Goal: Navigation & Orientation: Find specific page/section

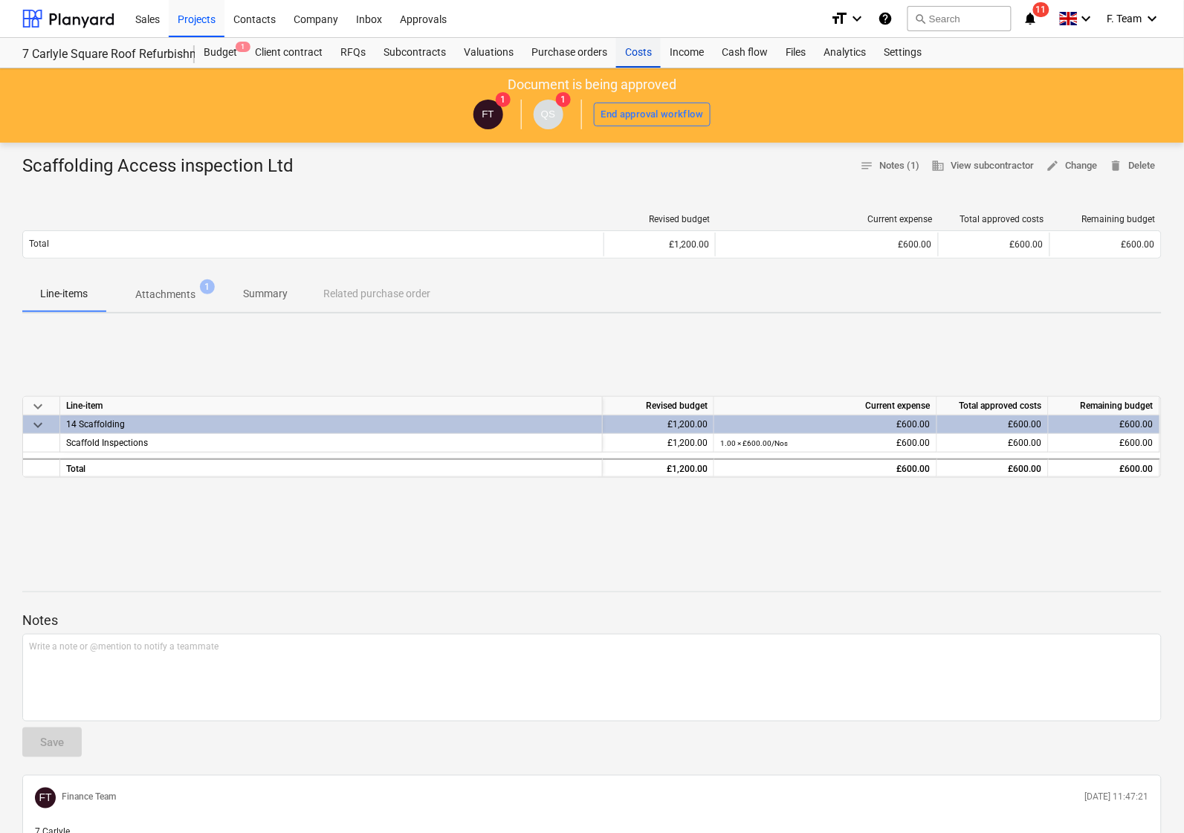
click at [638, 57] on div "Costs" at bounding box center [638, 53] width 45 height 30
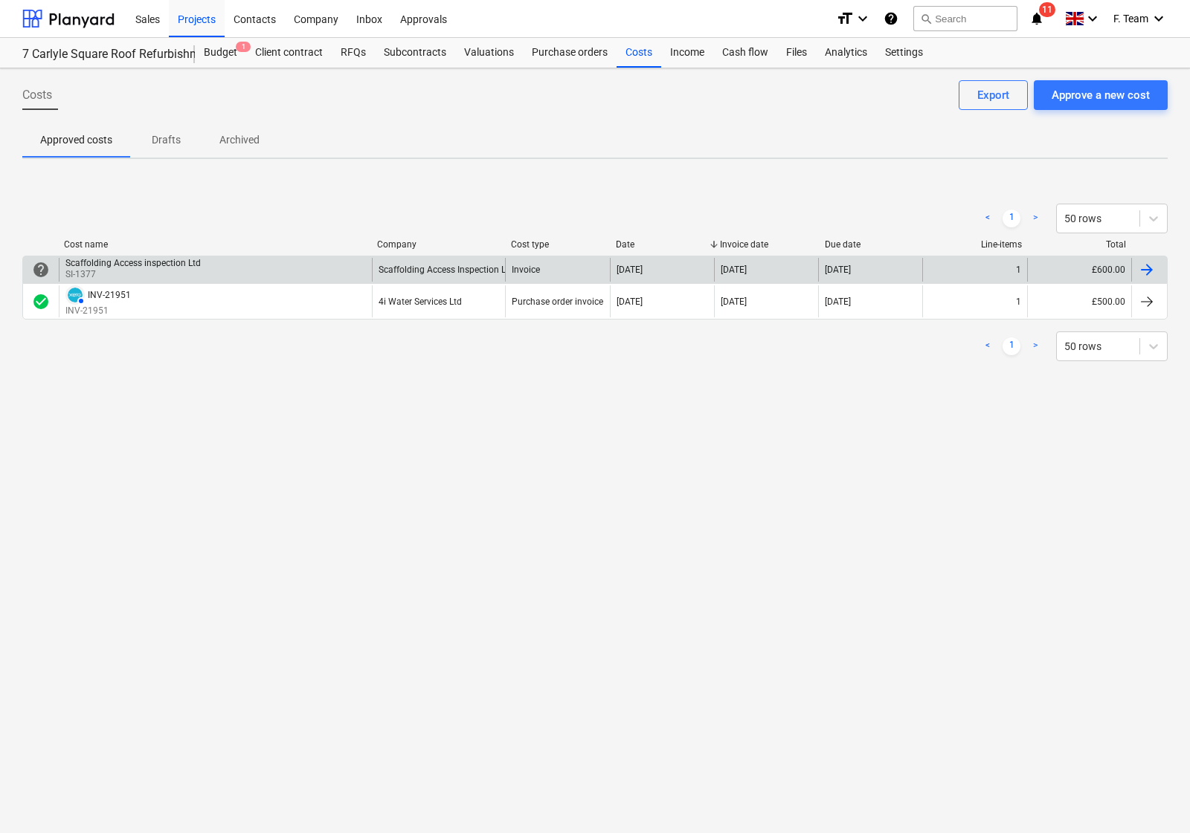
click at [998, 262] on div "1" at bounding box center [974, 270] width 104 height 24
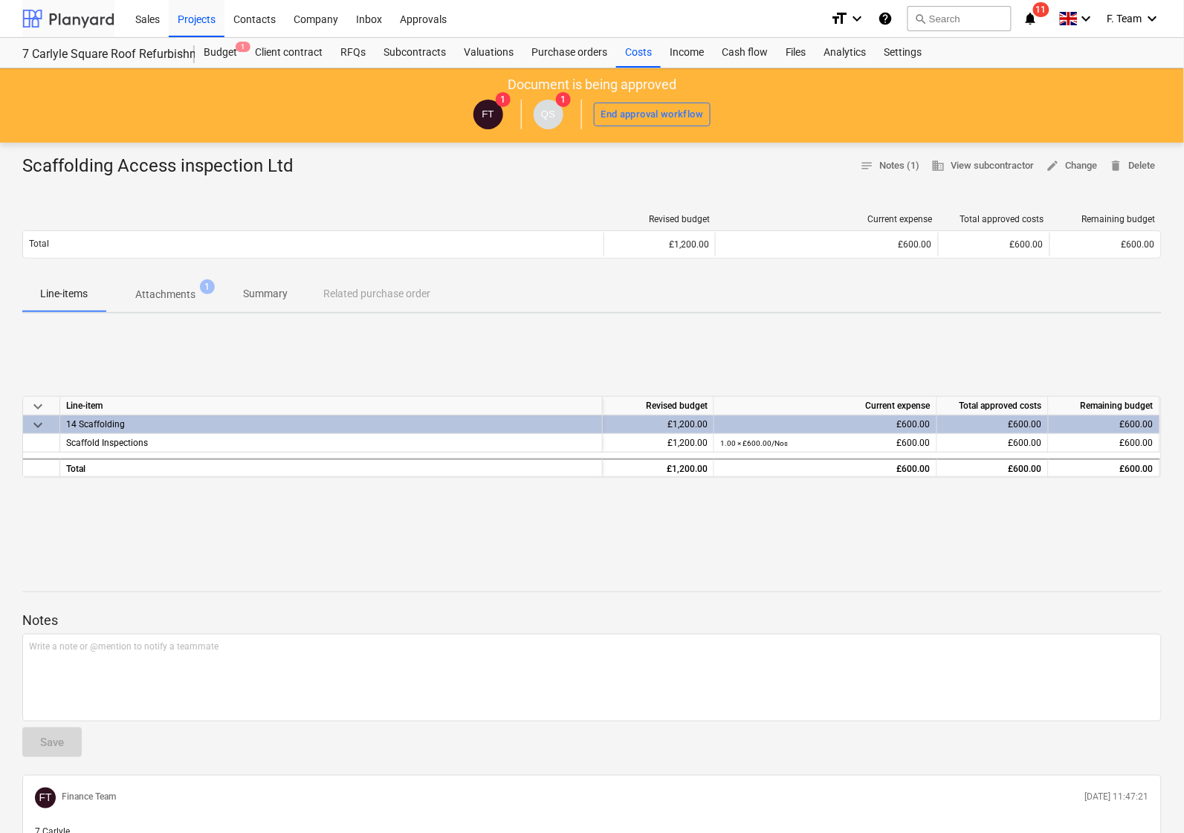
click at [79, 22] on div at bounding box center [68, 18] width 92 height 37
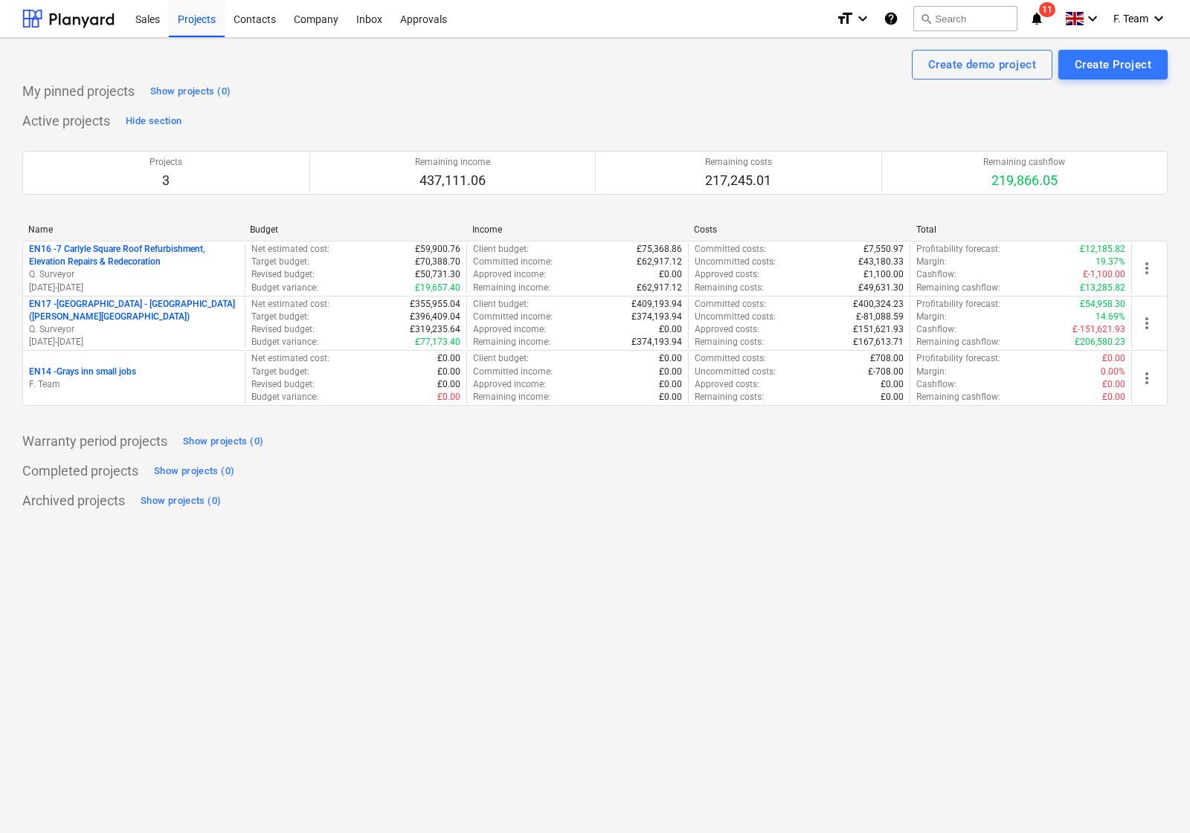
click at [1034, 16] on icon "notifications" at bounding box center [1036, 19] width 15 height 18
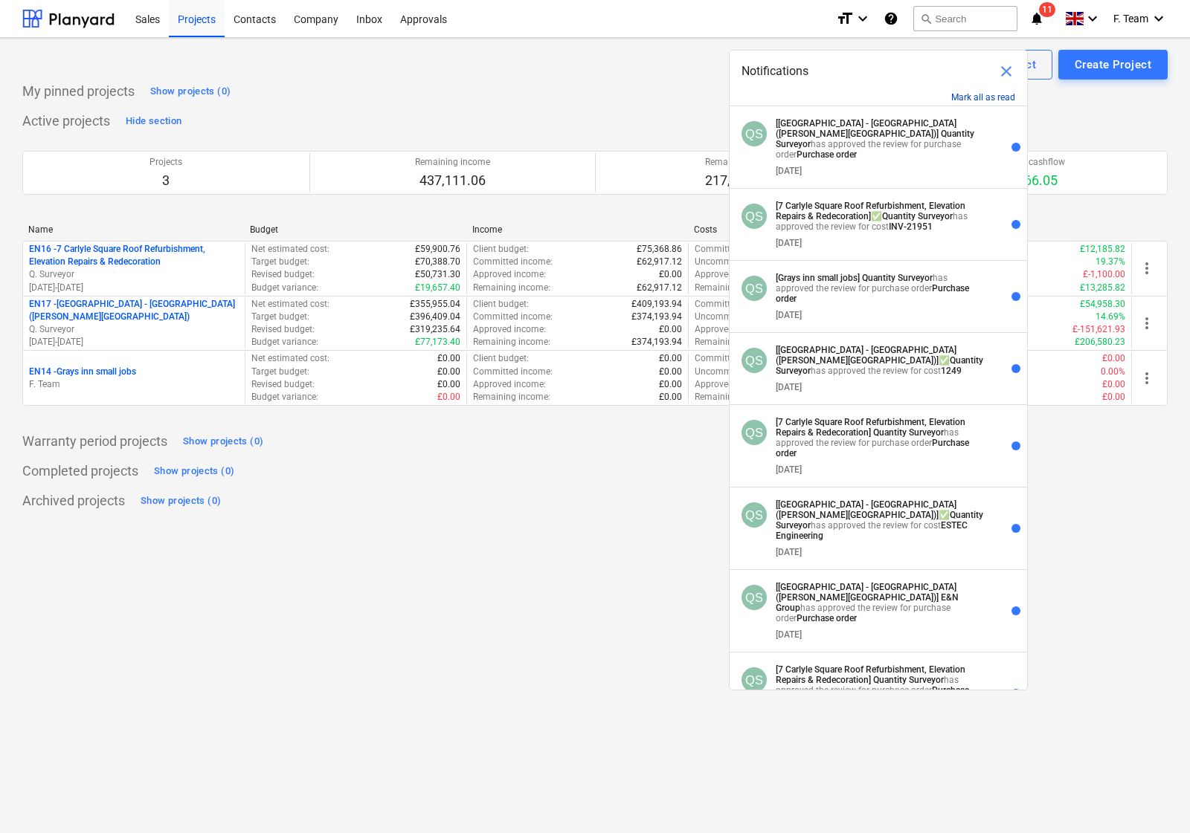
click at [974, 93] on button "Mark all as read" at bounding box center [983, 97] width 64 height 10
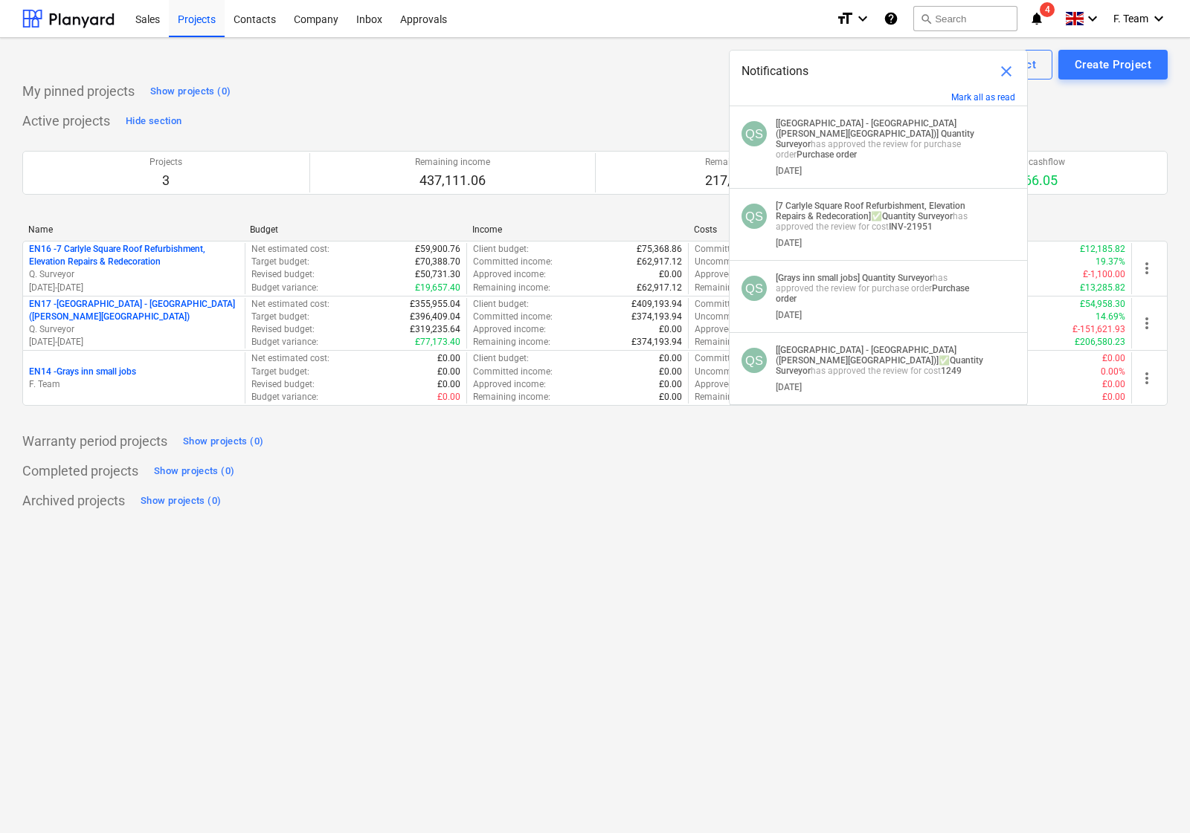
click at [659, 102] on div "My pinned projects Show projects (0)" at bounding box center [594, 92] width 1145 height 24
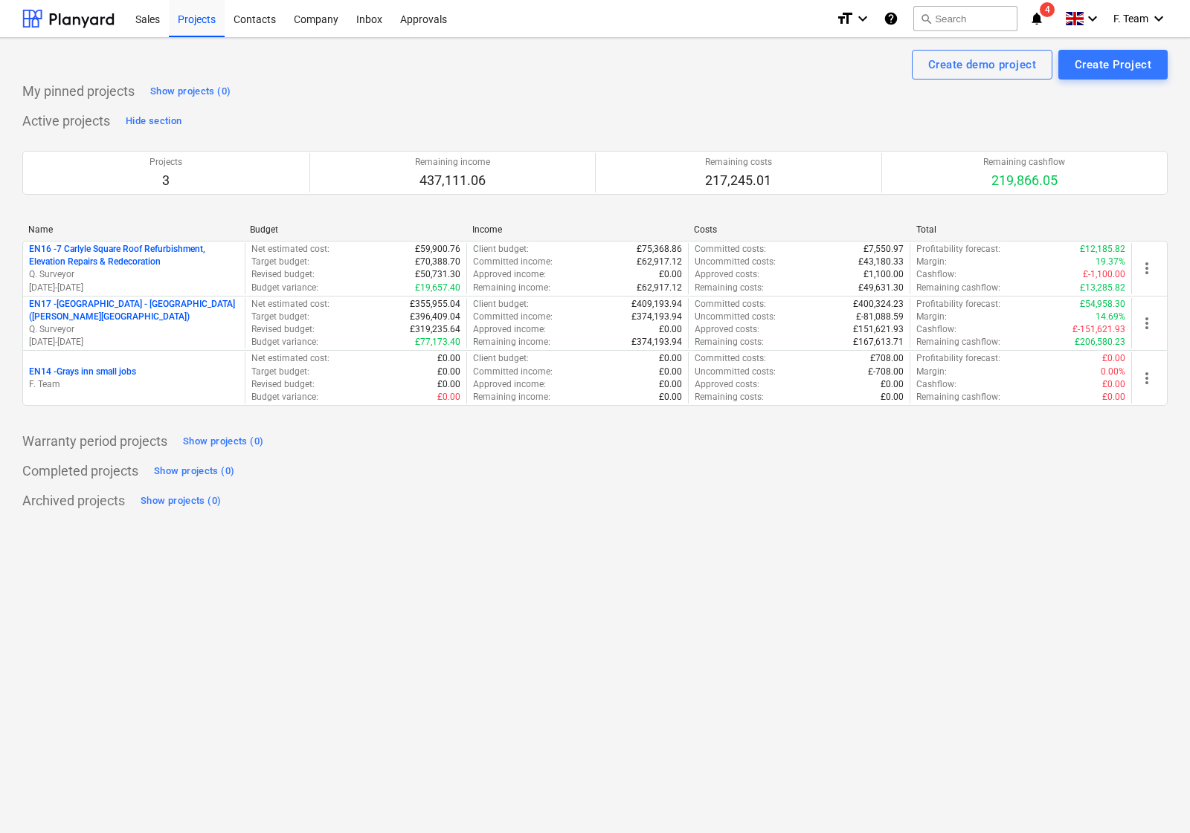
click at [1027, 16] on div "format_size keyboard_arrow_down help search Search notifications 4 keyboard_arr…" at bounding box center [1002, 18] width 332 height 37
click at [1032, 20] on icon "notifications" at bounding box center [1036, 19] width 15 height 18
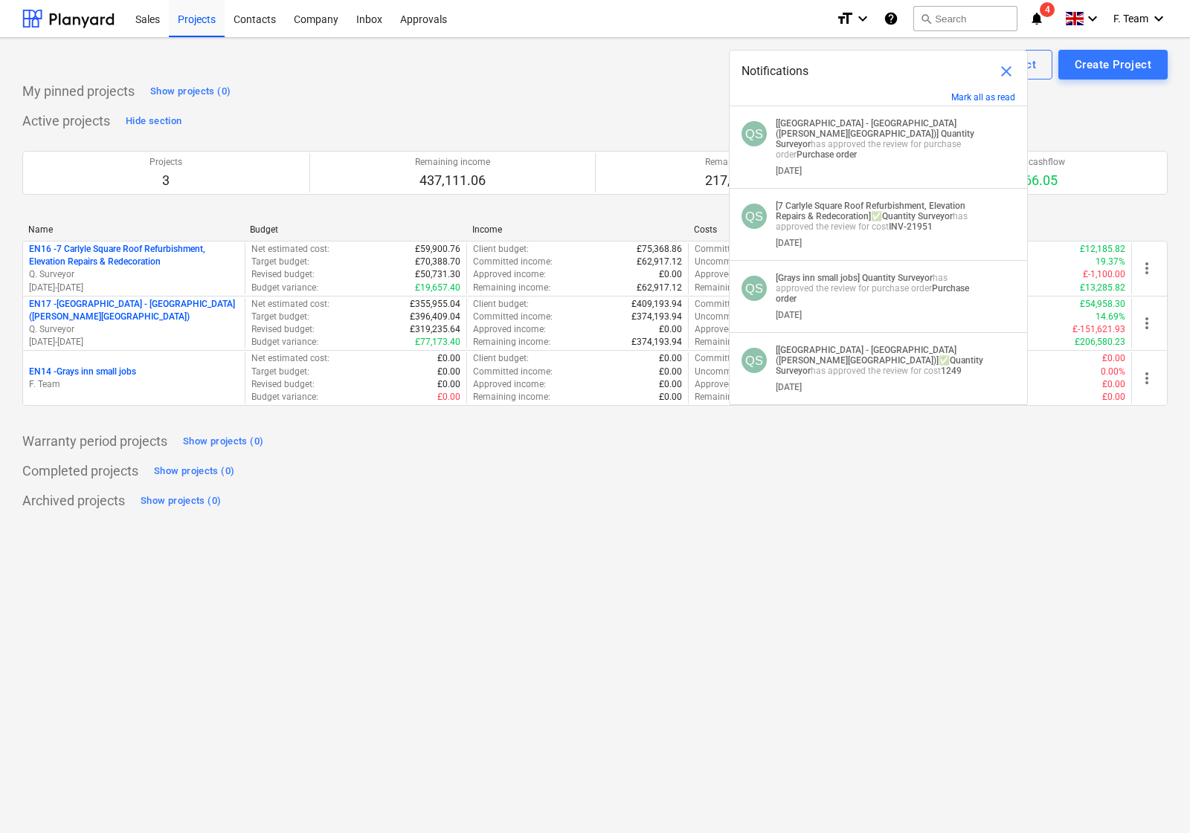
click at [634, 112] on div "Active projects Hide section Projects 3 Remaining income 437,111.06 Remaining c…" at bounding box center [594, 266] width 1145 height 314
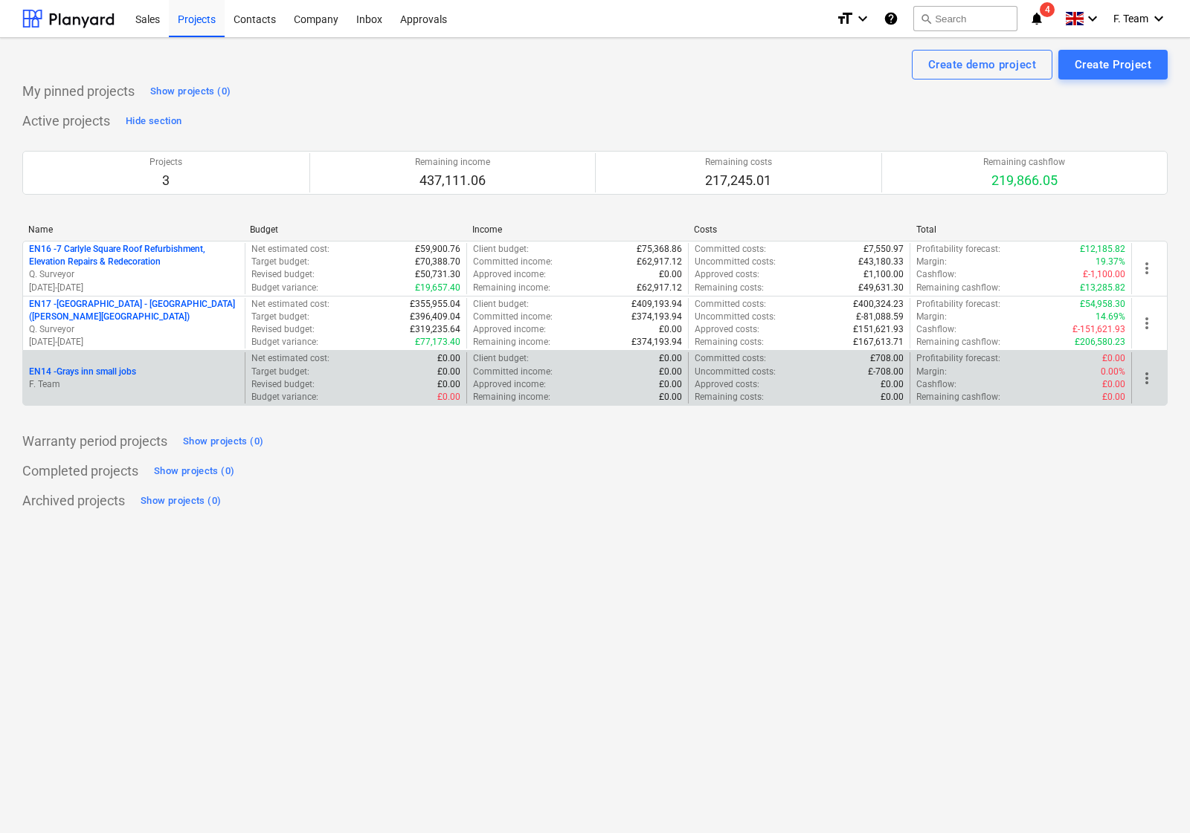
click at [187, 379] on p "F. Team" at bounding box center [134, 384] width 210 height 13
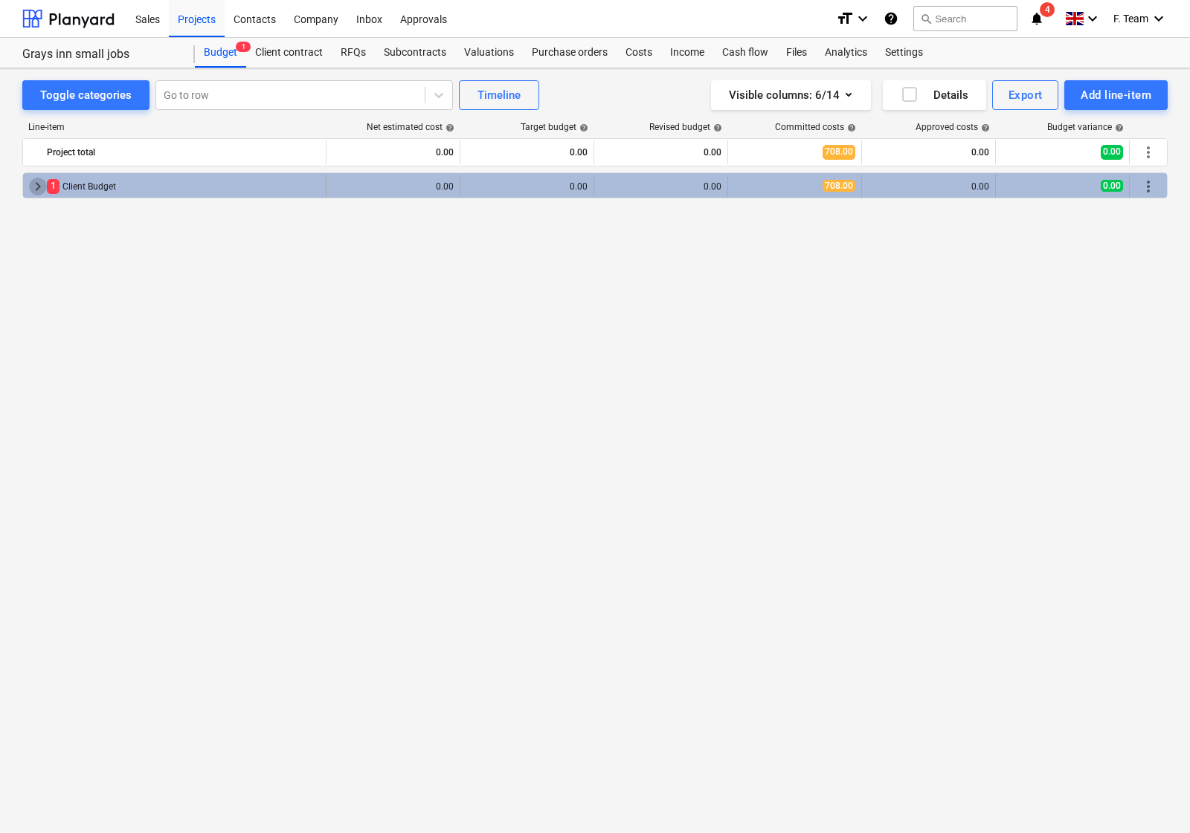
click at [34, 188] on span "keyboard_arrow_right" at bounding box center [38, 187] width 18 height 18
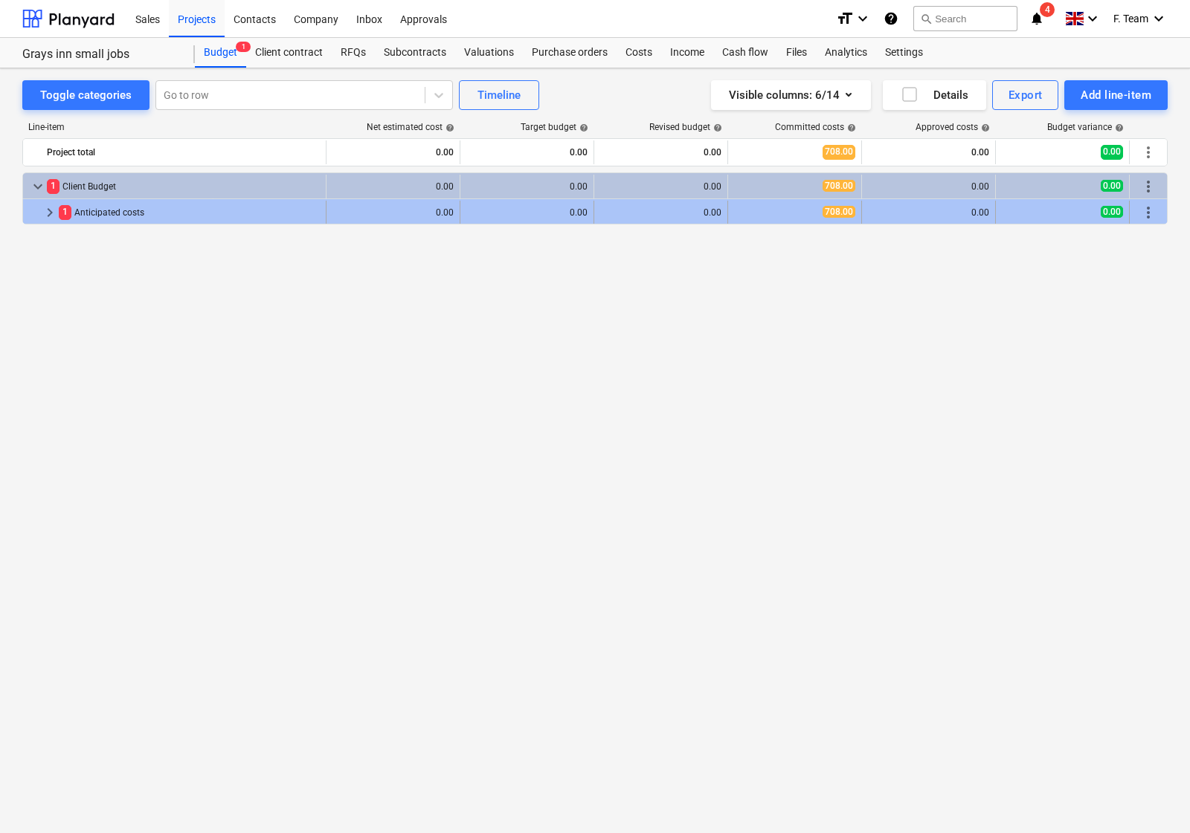
click at [47, 220] on span "keyboard_arrow_right" at bounding box center [50, 213] width 18 height 18
